Goal: Obtain resource: Obtain resource

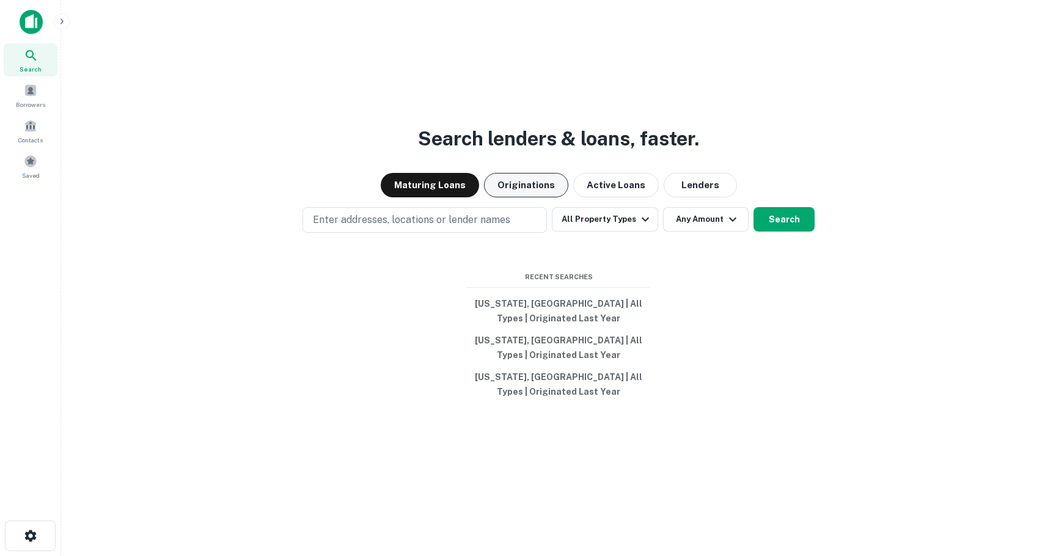
click at [557, 187] on button "Originations" at bounding box center [526, 185] width 84 height 24
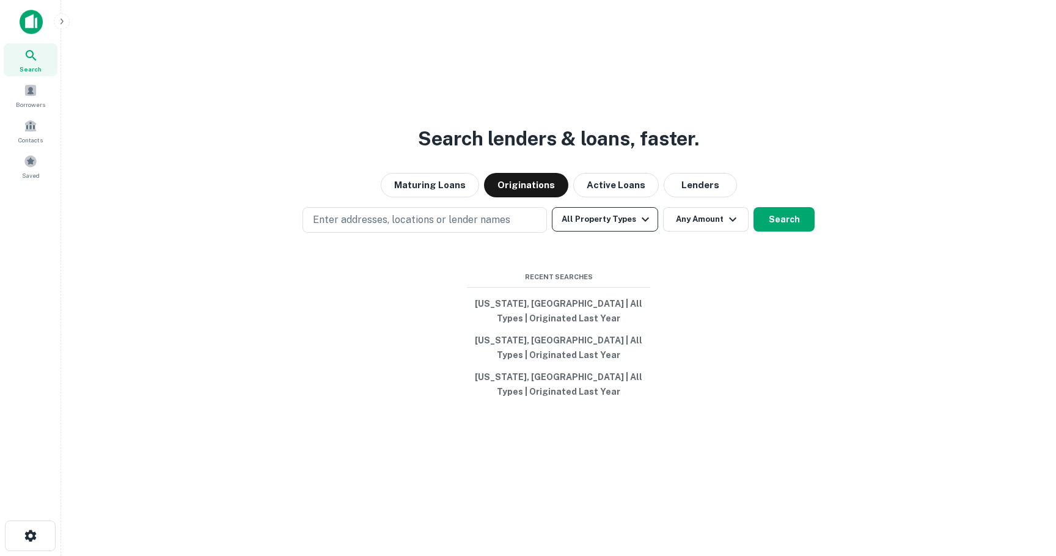
click at [633, 218] on button "All Property Types" at bounding box center [605, 219] width 106 height 24
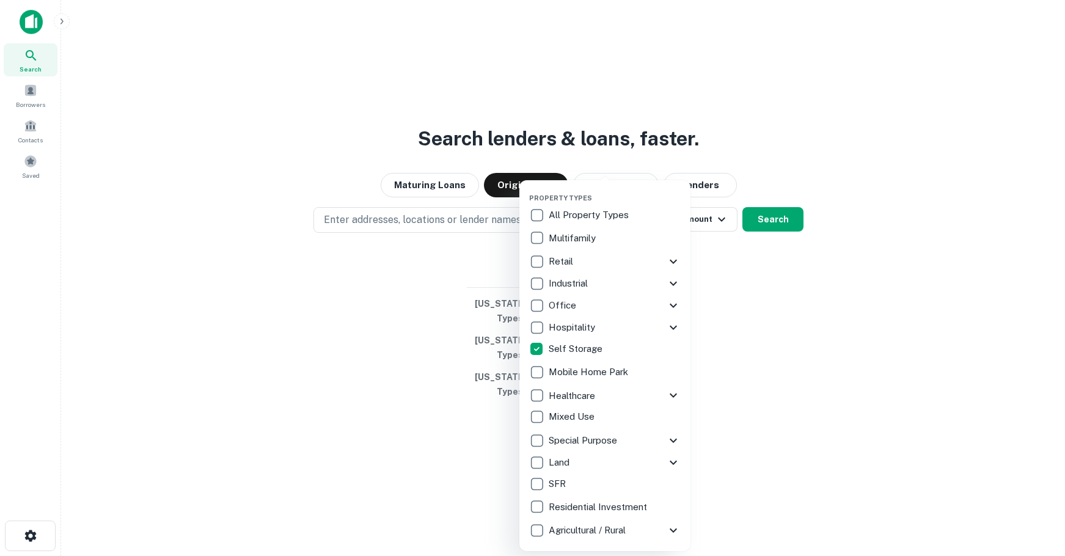
click at [744, 250] on div at bounding box center [532, 278] width 1065 height 556
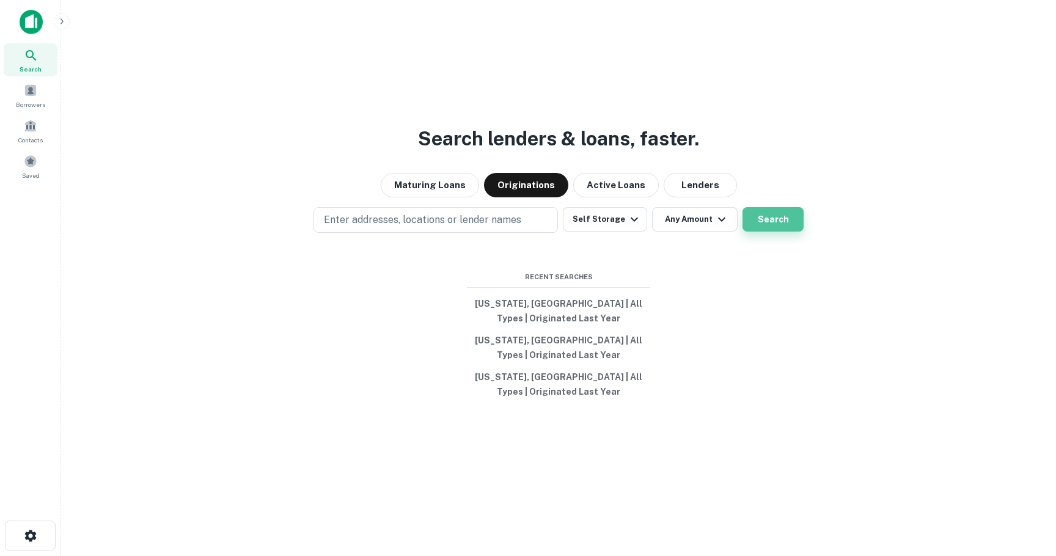
click at [769, 225] on button "Search" at bounding box center [773, 219] width 61 height 24
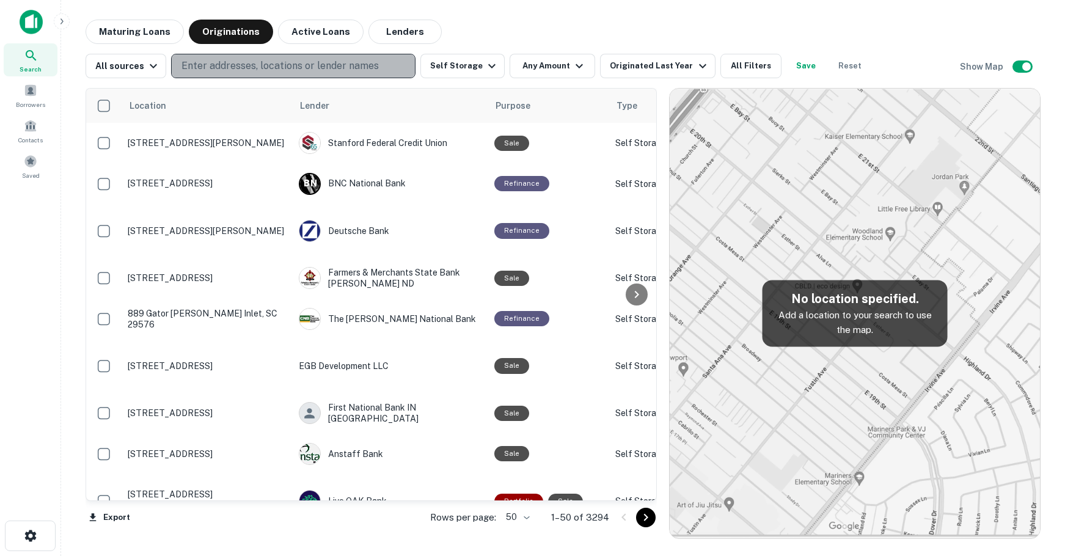
click at [209, 62] on p "Enter addresses, locations or lender names" at bounding box center [280, 66] width 197 height 15
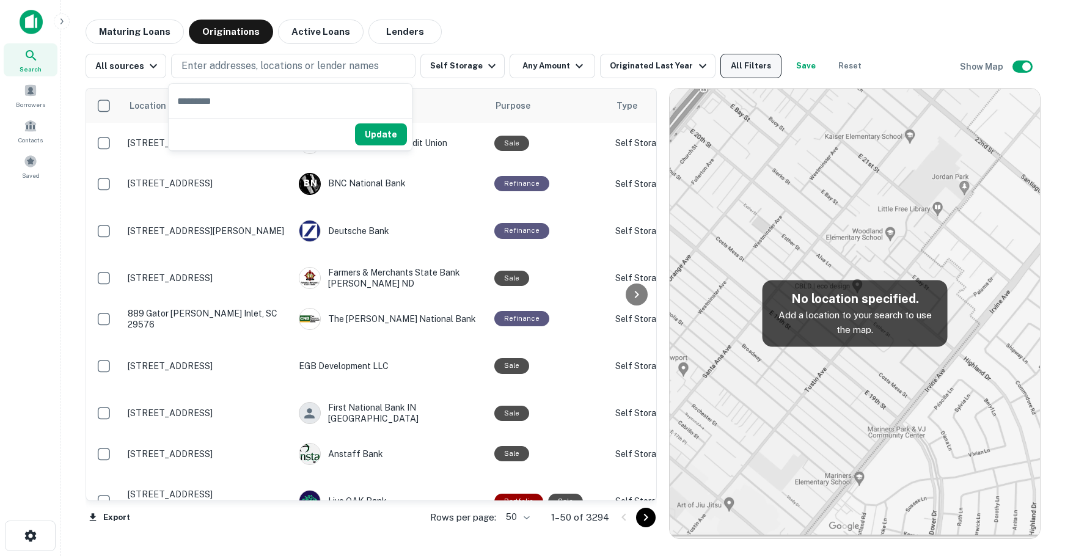
click at [734, 66] on button "All Filters" at bounding box center [751, 66] width 61 height 24
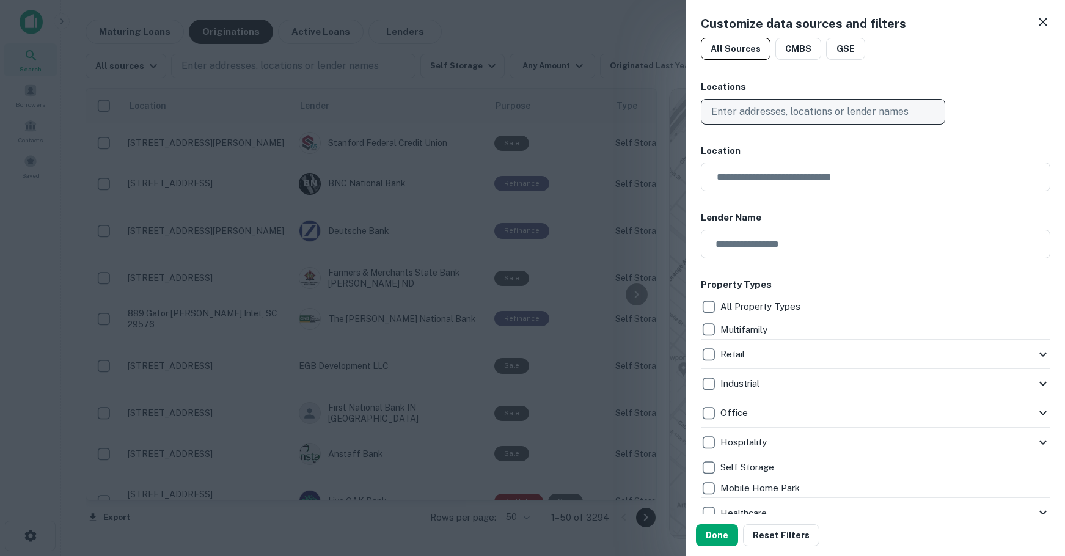
click at [752, 115] on p "Enter addresses, locations or lender names" at bounding box center [810, 112] width 197 height 15
type input "****"
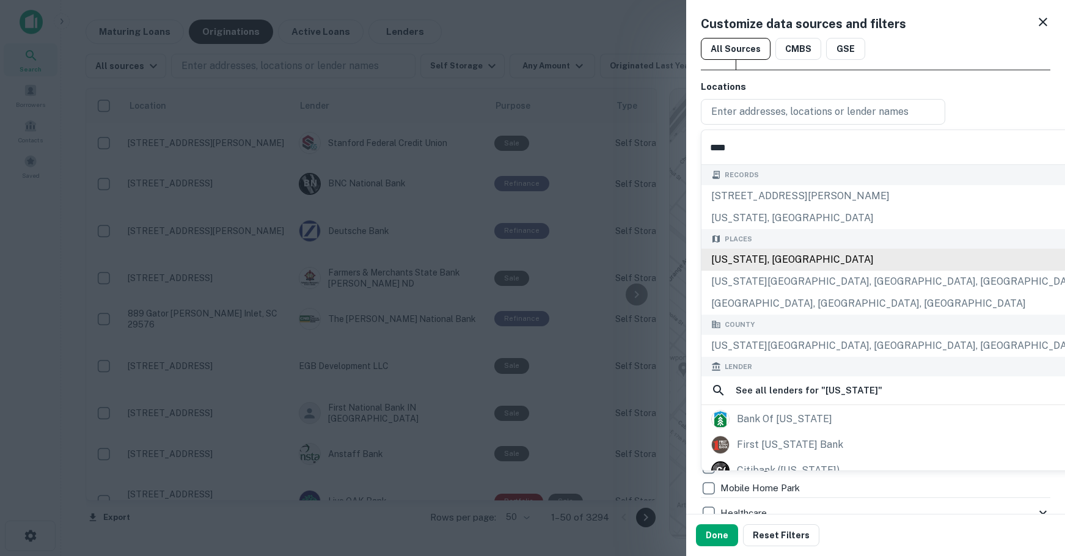
click at [739, 251] on div "[US_STATE], [GEOGRAPHIC_DATA]" at bounding box center [897, 260] width 391 height 22
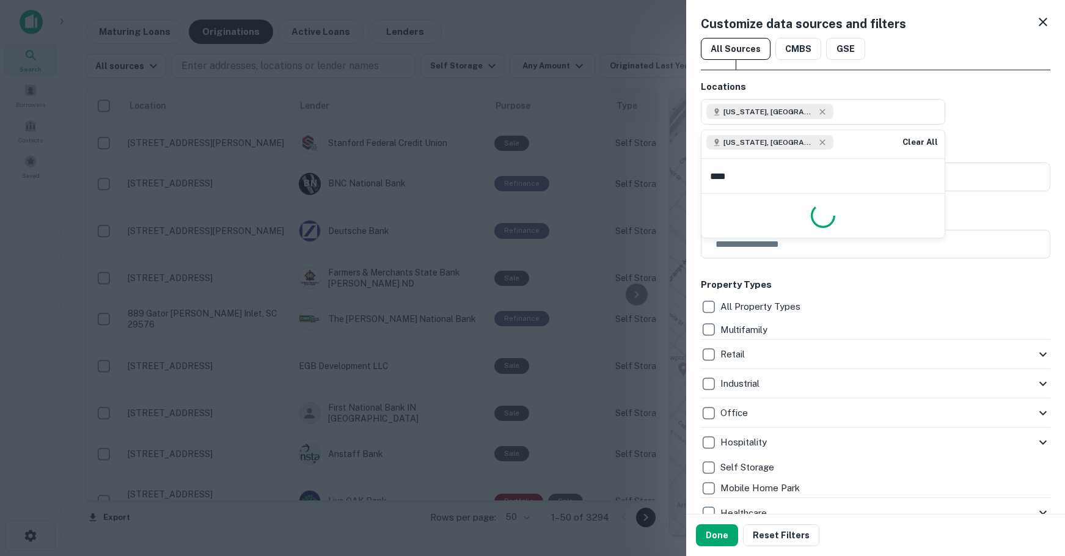
type input "*****"
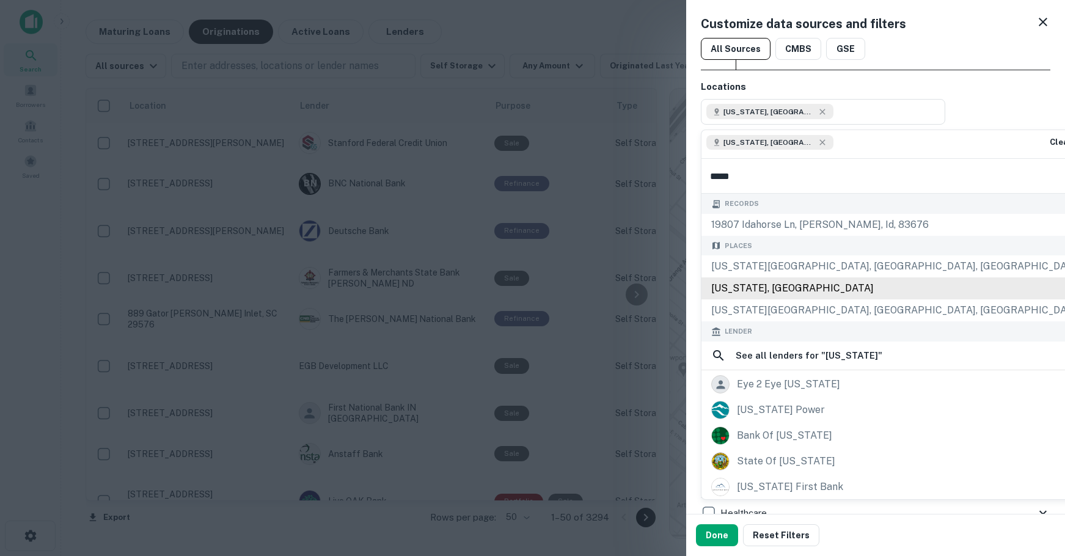
click at [738, 284] on div "[US_STATE], [GEOGRAPHIC_DATA]" at bounding box center [897, 289] width 391 height 22
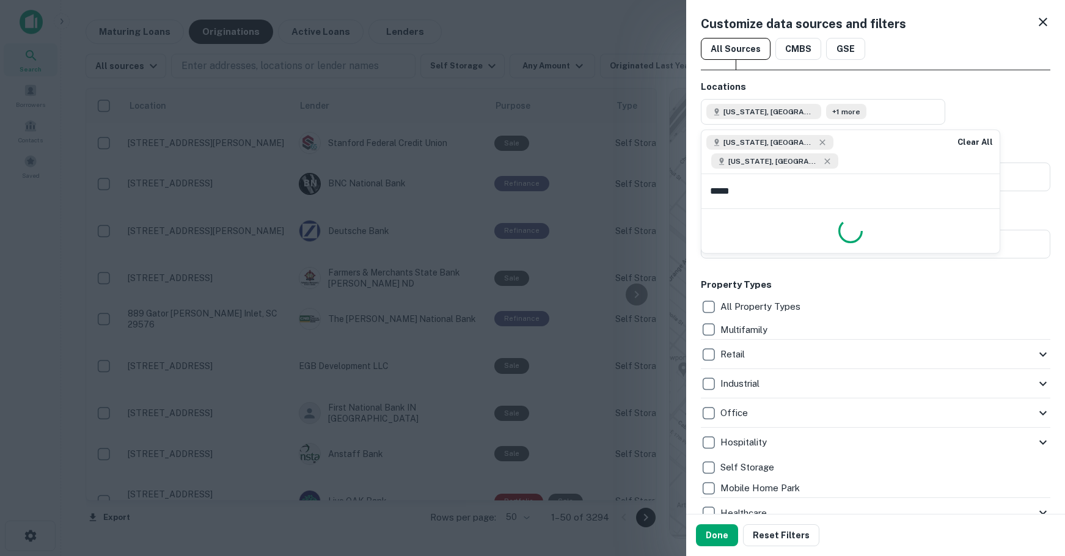
type input "******"
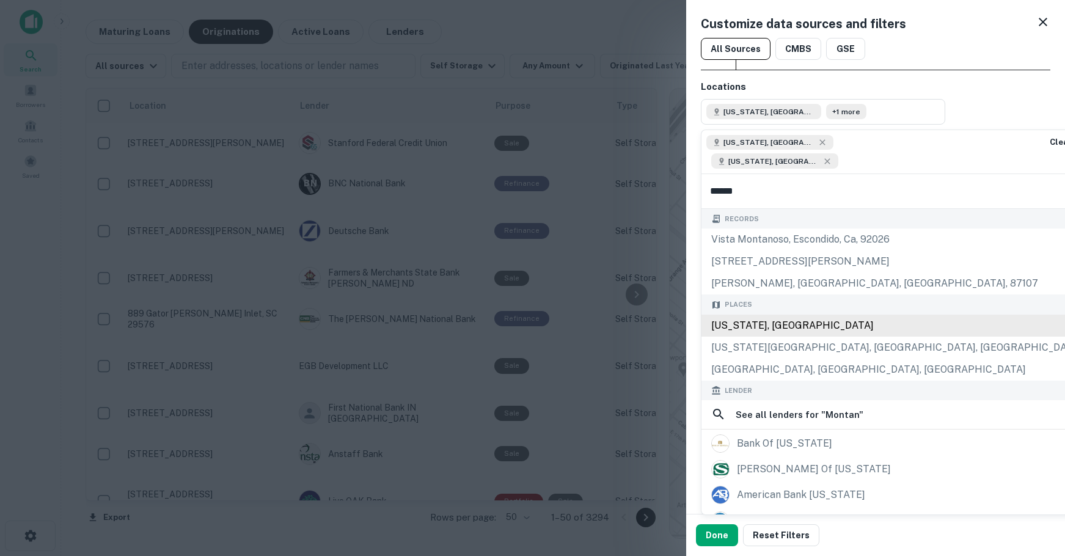
click at [740, 315] on div "[US_STATE], [GEOGRAPHIC_DATA]" at bounding box center [897, 326] width 391 height 22
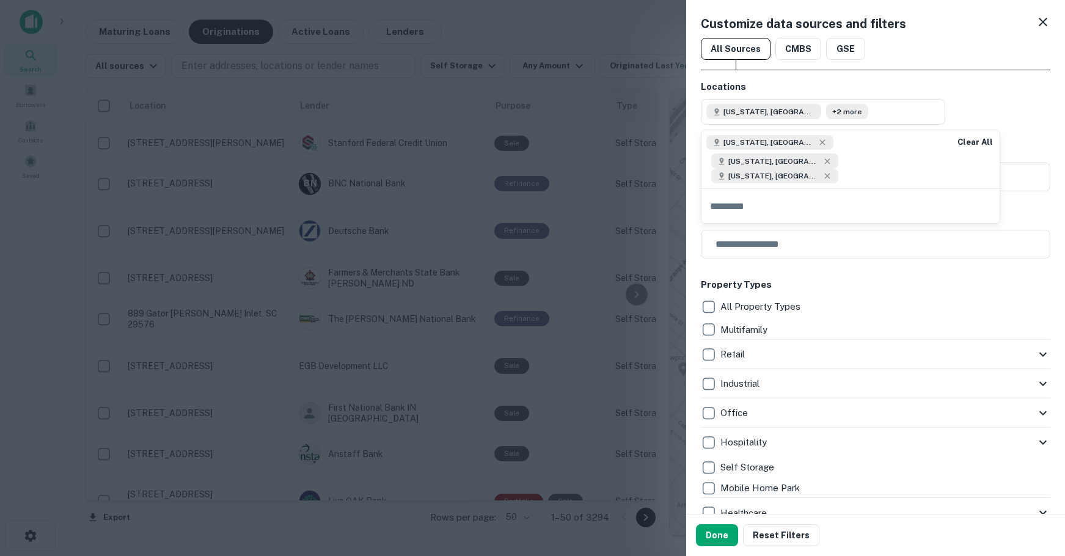
click at [818, 161] on div "[US_STATE], [GEOGRAPHIC_DATA] [US_STATE], [GEOGRAPHIC_DATA] [US_STATE], [GEOGRA…" at bounding box center [824, 159] width 245 height 58
click at [721, 193] on input "text" at bounding box center [851, 206] width 298 height 34
type input "*******"
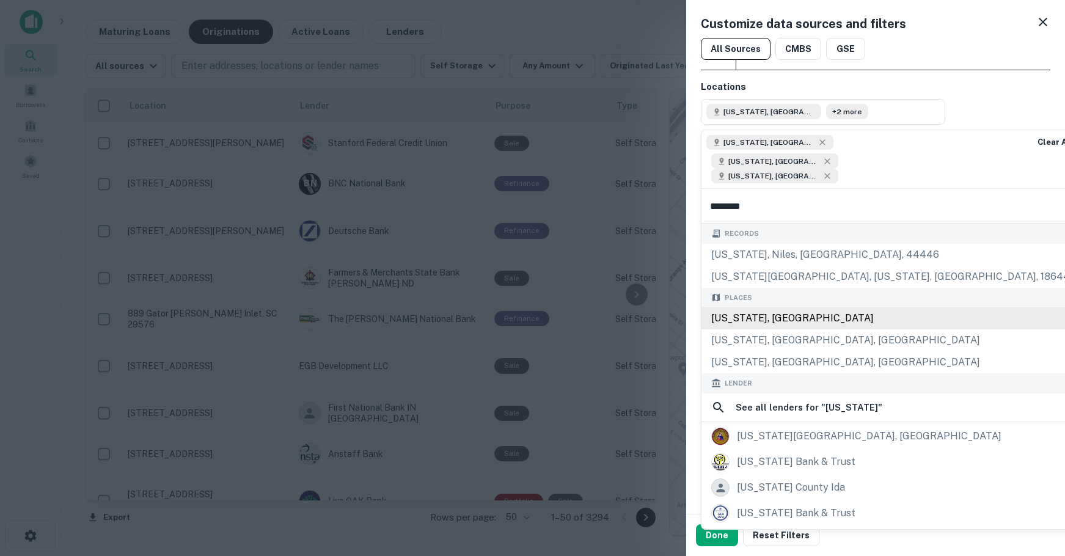
click at [732, 307] on div "[US_STATE], [GEOGRAPHIC_DATA]" at bounding box center [891, 318] width 378 height 22
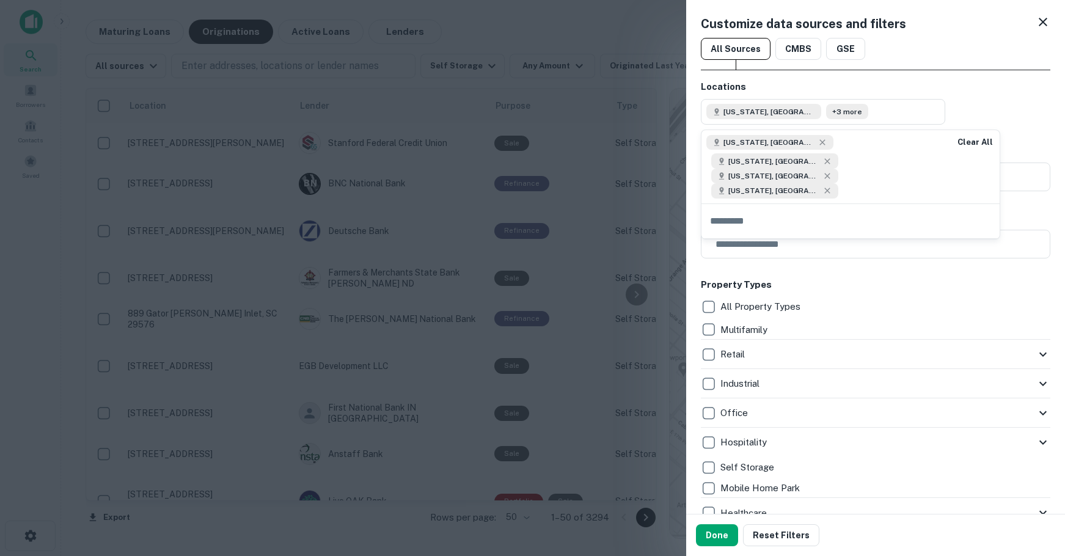
drag, startPoint x: 724, startPoint y: 531, endPoint x: 670, endPoint y: 227, distance: 309.2
click at [724, 531] on button "Done" at bounding box center [717, 535] width 42 height 22
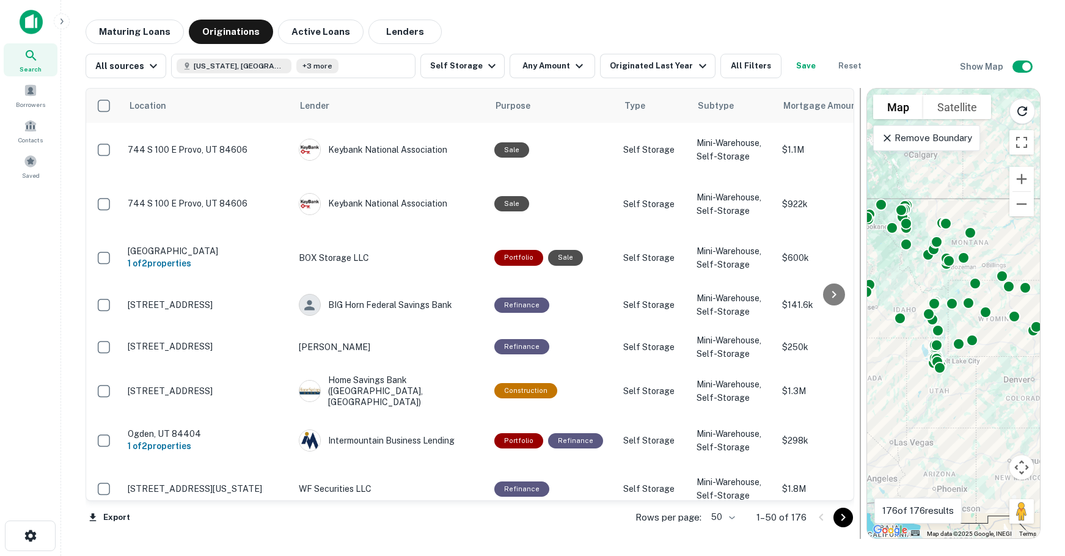
drag, startPoint x: 660, startPoint y: 246, endPoint x: 858, endPoint y: 254, distance: 198.2
click at [858, 254] on div at bounding box center [861, 313] width 12 height 451
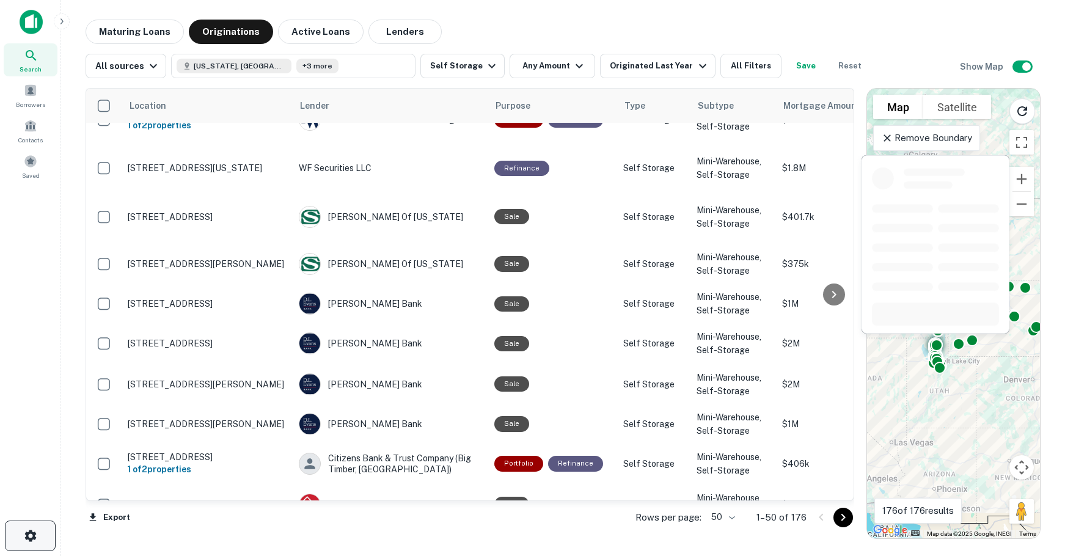
scroll to position [102, 0]
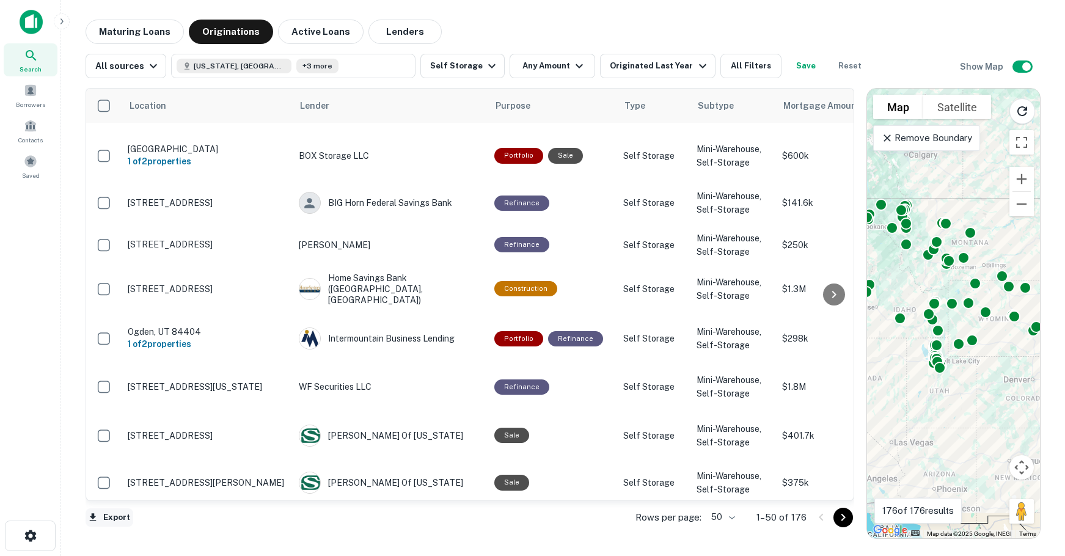
click at [106, 517] on button "Export" at bounding box center [110, 518] width 48 height 18
click at [139, 528] on li "Export as Excel (.xlsx)" at bounding box center [155, 531] width 138 height 22
drag, startPoint x: 846, startPoint y: 517, endPoint x: 824, endPoint y: 500, distance: 27.5
click at [846, 517] on icon "Go to next page" at bounding box center [843, 517] width 15 height 15
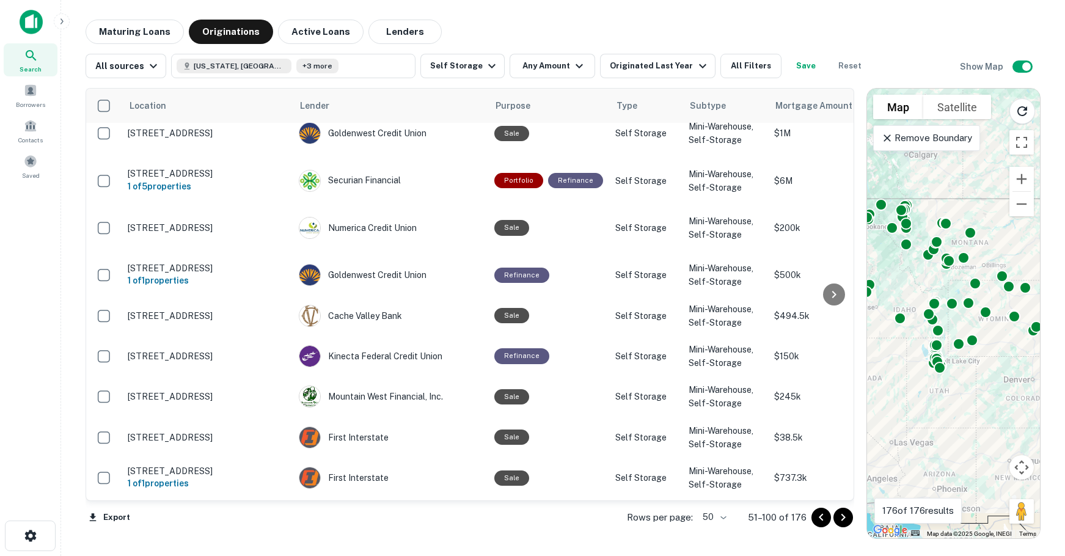
click at [726, 517] on body "Search Borrowers Contacts Saved Maturing Loans Originations Active Loans Lender…" at bounding box center [532, 278] width 1065 height 556
click at [713, 526] on li "100" at bounding box center [715, 531] width 35 height 22
type input "***"
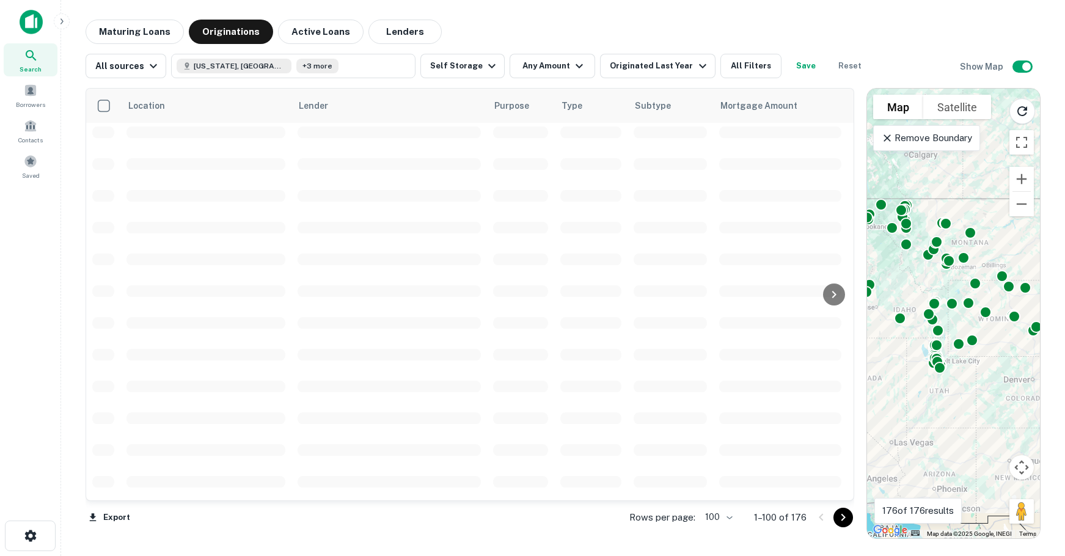
click at [762, 519] on div at bounding box center [532, 278] width 1065 height 556
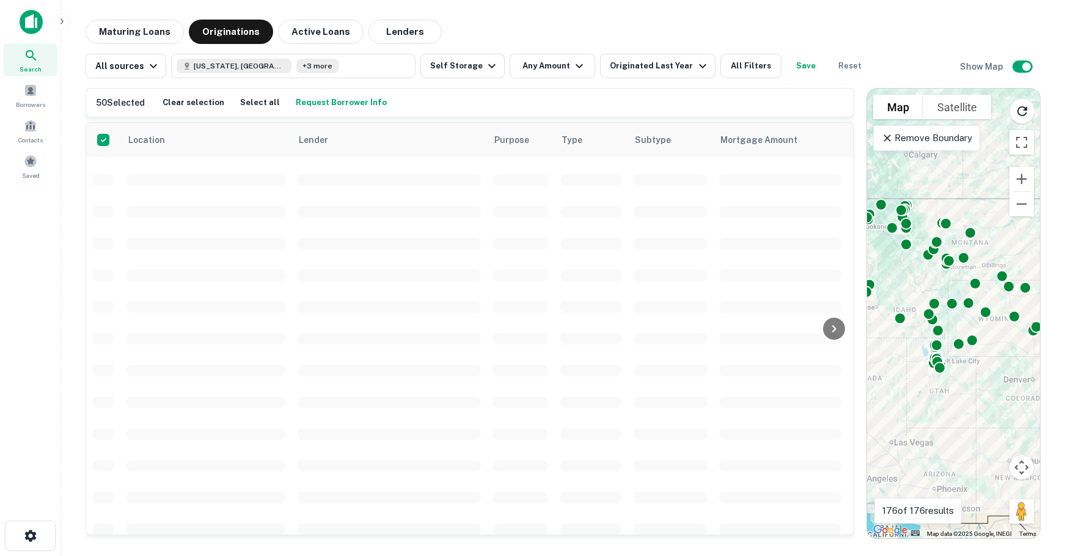
click at [105, 105] on h6 "50 Selected" at bounding box center [120, 102] width 49 height 13
click at [101, 141] on td at bounding box center [103, 157] width 34 height 32
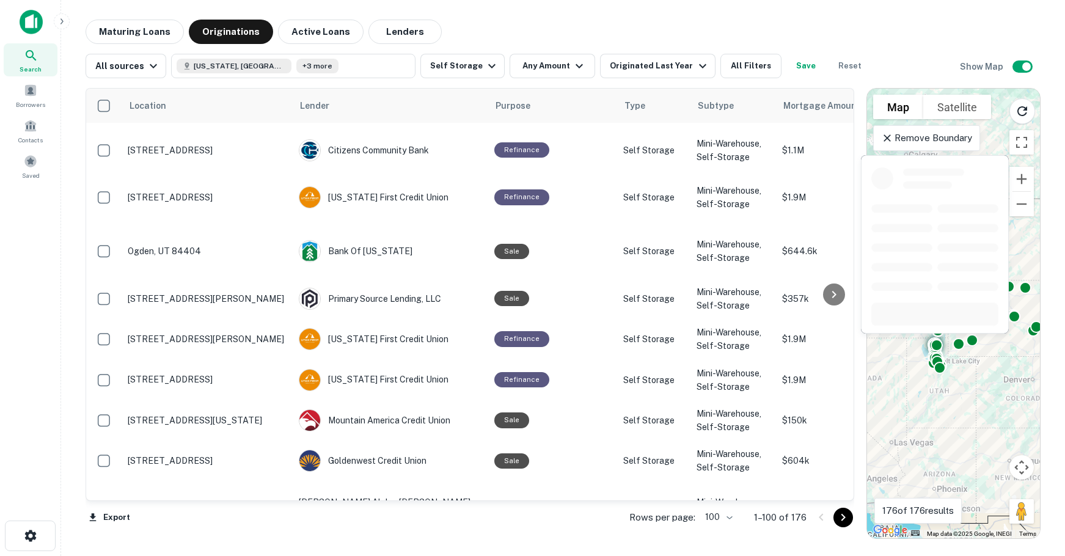
scroll to position [408, 0]
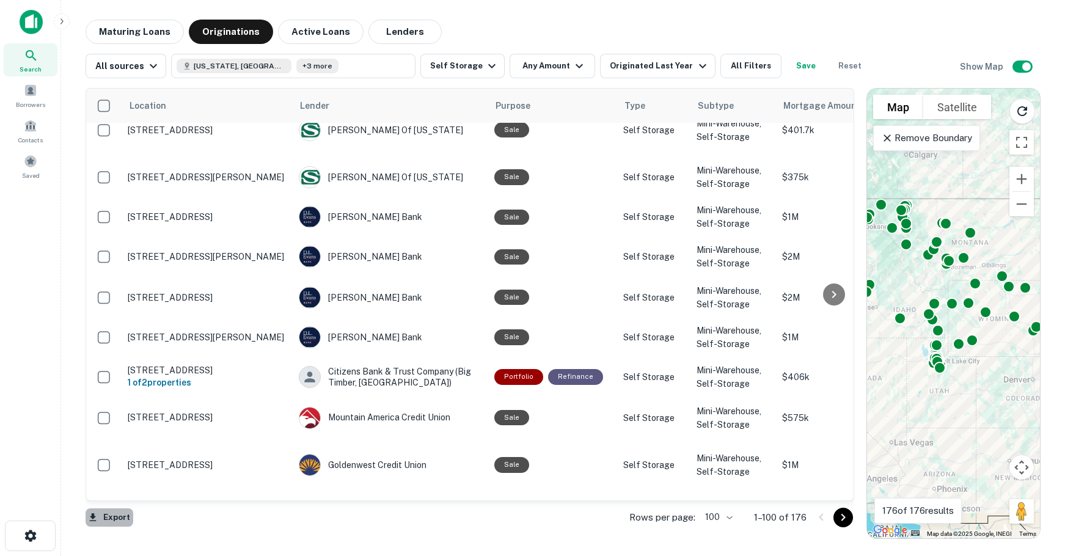
click at [109, 516] on button "Export" at bounding box center [110, 518] width 48 height 18
click at [152, 530] on li "Export as Excel (.xlsx)" at bounding box center [155, 531] width 138 height 22
click at [843, 520] on icon "Go to next page" at bounding box center [844, 517] width 4 height 7
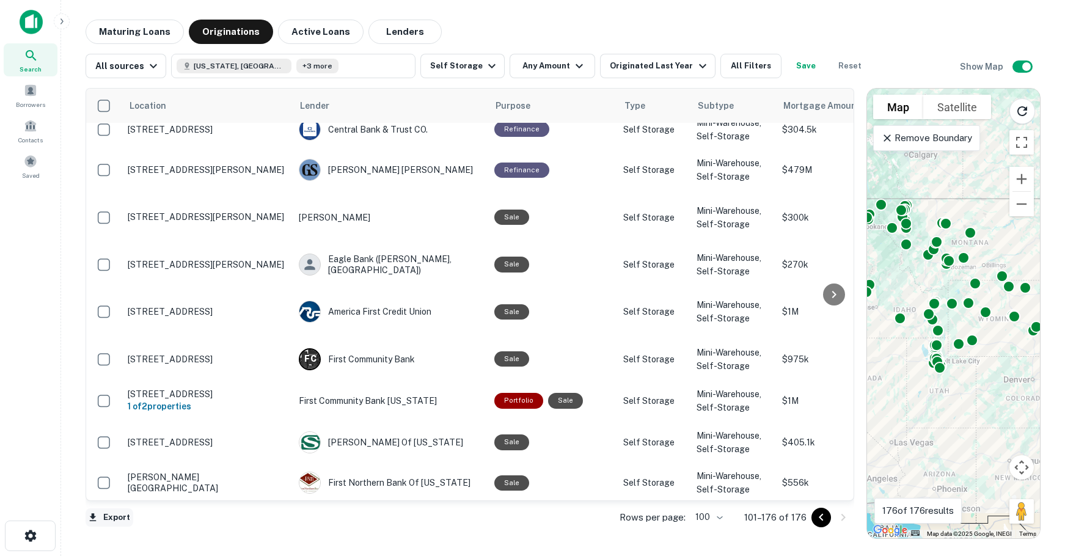
click at [112, 518] on button "Export" at bounding box center [110, 518] width 48 height 18
click at [149, 510] on li "Export as CSV" at bounding box center [155, 509] width 138 height 22
click at [449, 88] on div "Location Lender Purpose Type Subtype Mortgage Amount Borrower Last Financed Dat…" at bounding box center [470, 294] width 769 height 413
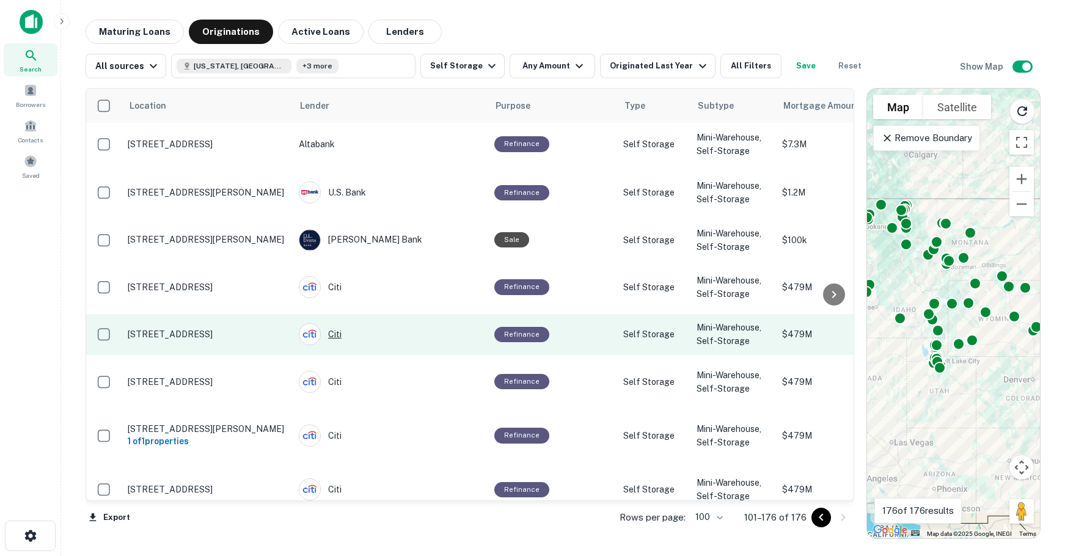
drag, startPoint x: 826, startPoint y: 518, endPoint x: 466, endPoint y: 312, distance: 415.3
click at [826, 518] on icon "Go to previous page" at bounding box center [821, 517] width 15 height 15
